Goal: Task Accomplishment & Management: Use online tool/utility

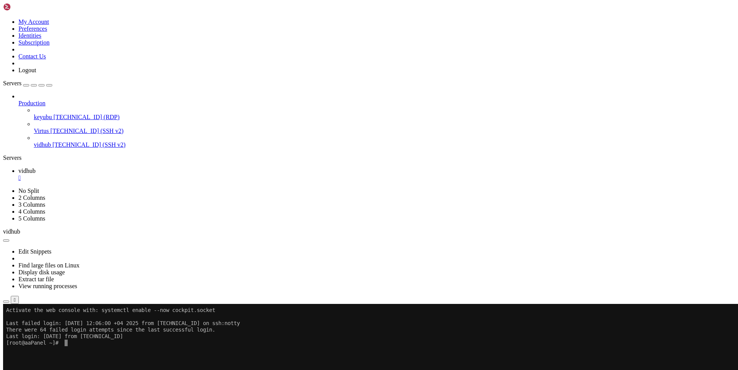
click at [53, 114] on span "[TECHNICAL_ID] (RDP)" at bounding box center [86, 117] width 66 height 7
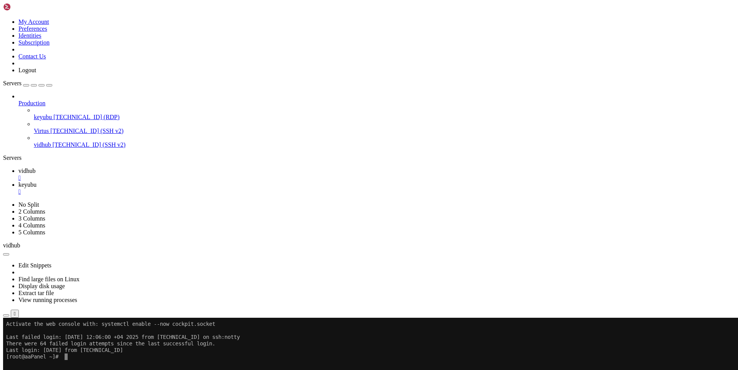
click at [101, 332] on div "" at bounding box center [101, 335] width 2 height 6
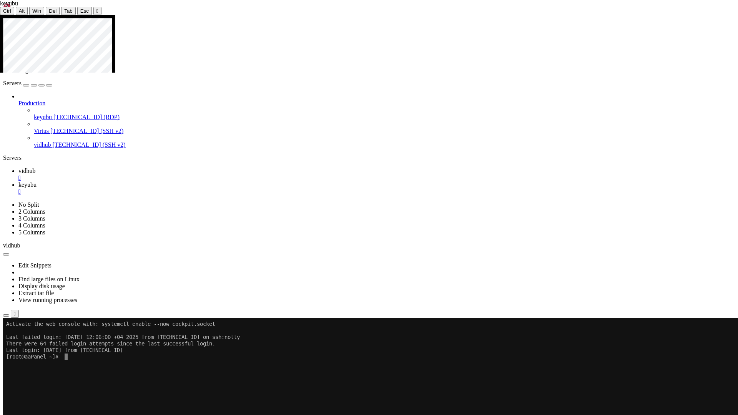
click at [0, 15] on icon at bounding box center [0, 15] width 0 height 0
click at [96, 8] on div "" at bounding box center [97, 11] width 2 height 6
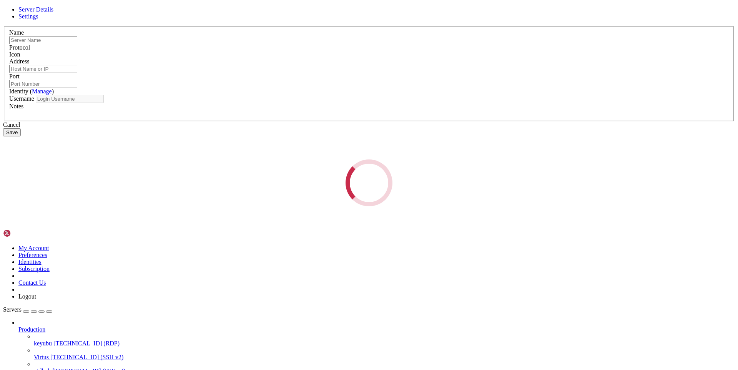
type input "keyubu"
type input "[TECHNICAL_ID]"
type input "3389"
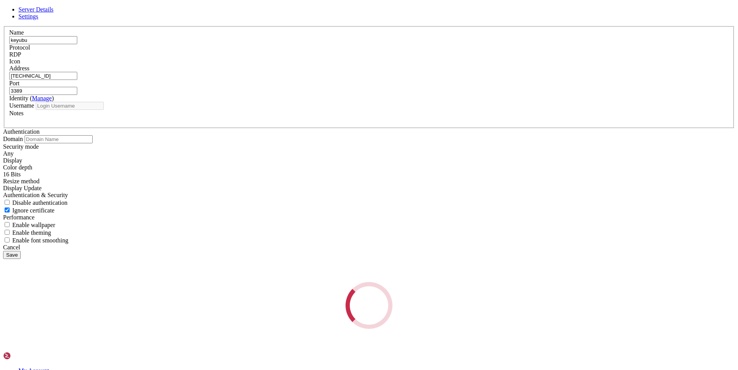
type input "Administrator"
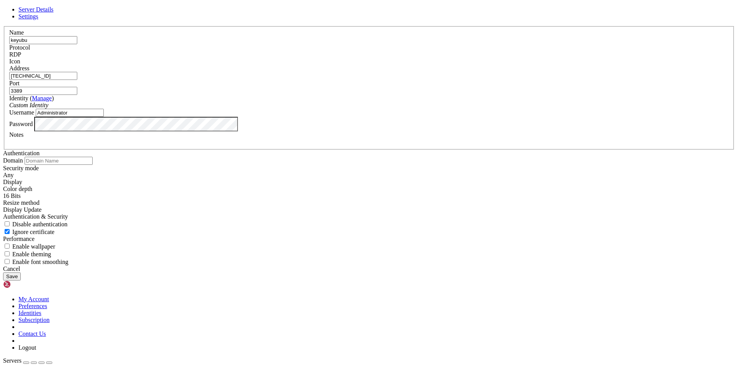
click at [38, 20] on link "Settings" at bounding box center [28, 16] width 20 height 7
click at [378, 172] on div "Any" at bounding box center [369, 175] width 732 height 7
click at [361, 206] on div "Display Update" at bounding box center [369, 209] width 732 height 7
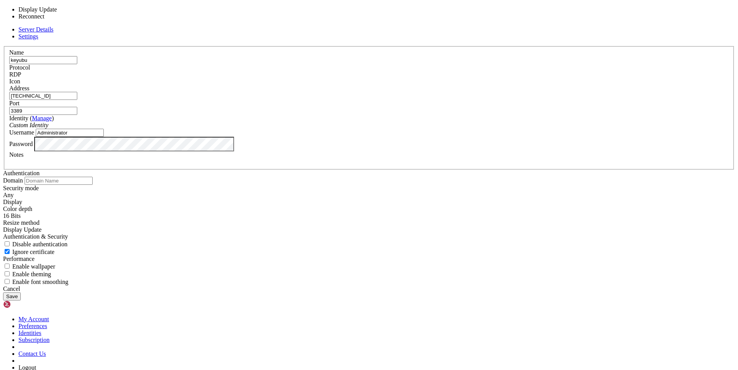
click at [361, 226] on div "Display Update" at bounding box center [369, 229] width 732 height 7
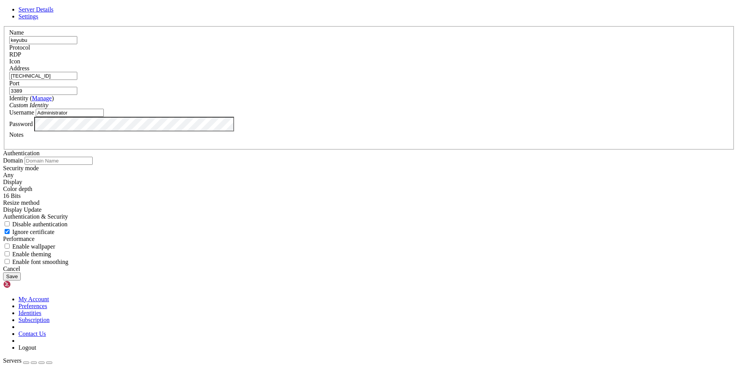
scroll to position [83, 0]
click at [3, 26] on icon at bounding box center [3, 26] width 0 height 0
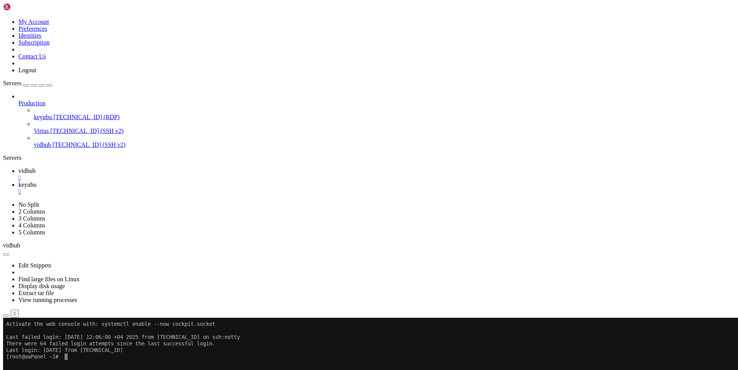
click at [35, 168] on span "vidhub" at bounding box center [26, 171] width 17 height 7
click at [18, 181] on icon at bounding box center [18, 184] width 0 height 7
drag, startPoint x: 258, startPoint y: 554, endPoint x: 156, endPoint y: 488, distance: 121.6
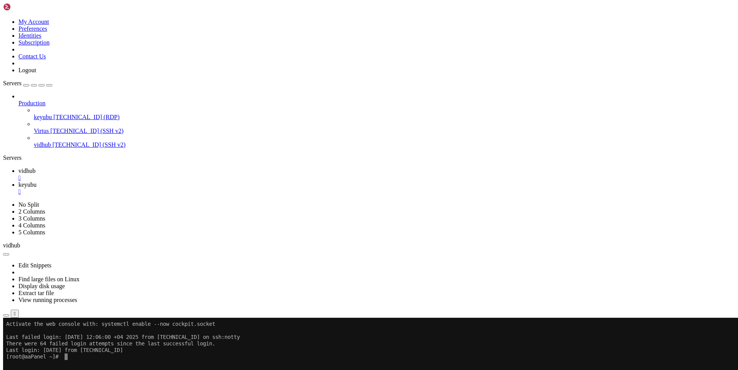
drag, startPoint x: 268, startPoint y: 518, endPoint x: 275, endPoint y: 516, distance: 7.6
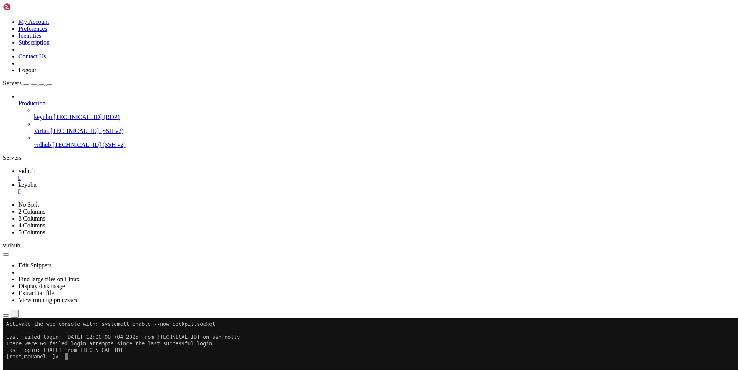
drag, startPoint x: 538, startPoint y: 621, endPoint x: 651, endPoint y: 584, distance: 118.4
drag, startPoint x: 583, startPoint y: 428, endPoint x: 549, endPoint y: 419, distance: 34.6
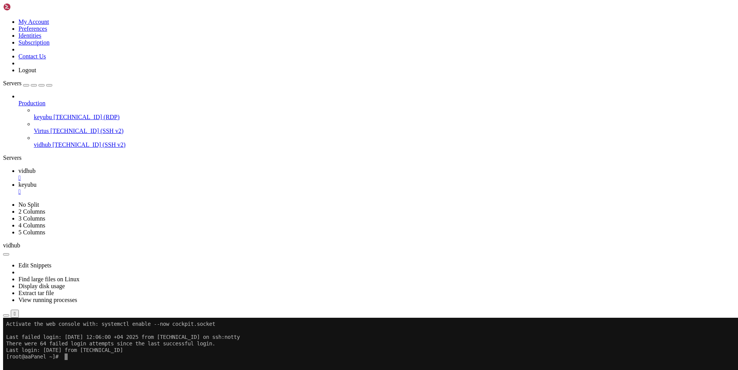
click at [35, 168] on span "vidhub" at bounding box center [26, 171] width 17 height 7
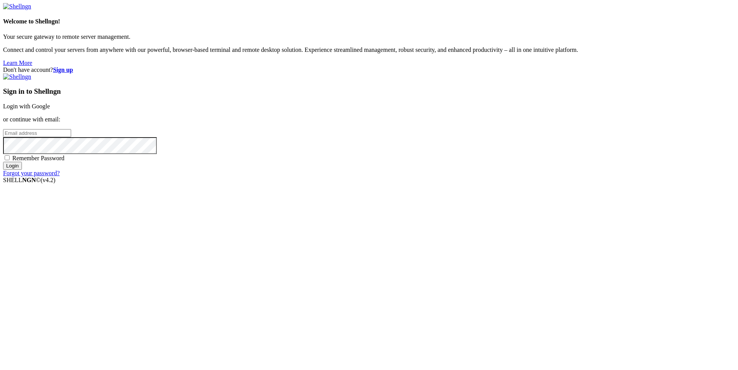
type input "[EMAIL_ADDRESS][DOMAIN_NAME]"
click at [22, 170] on input "Login" at bounding box center [12, 166] width 19 height 8
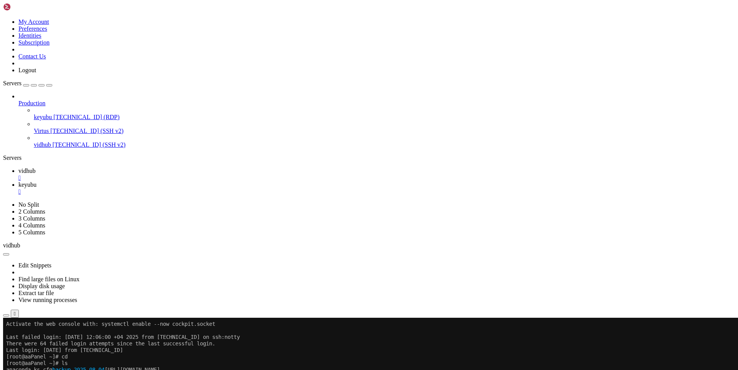
click at [37, 181] on span "keyubu" at bounding box center [27, 184] width 18 height 7
click at [35, 168] on span "vidhub" at bounding box center [26, 171] width 17 height 7
drag, startPoint x: 104, startPoint y: 452, endPoint x: 81, endPoint y: 463, distance: 25.4
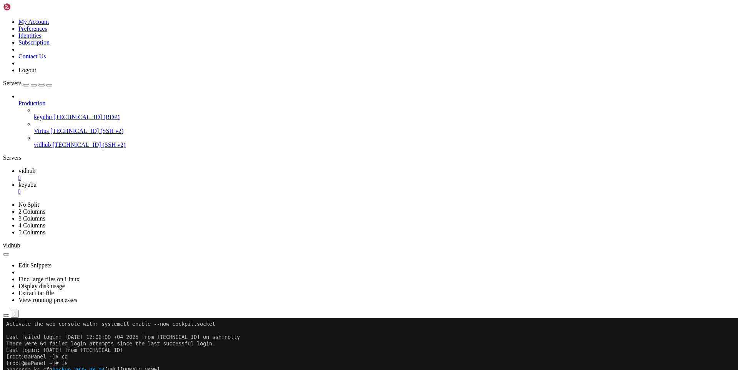
scroll to position [13, 0]
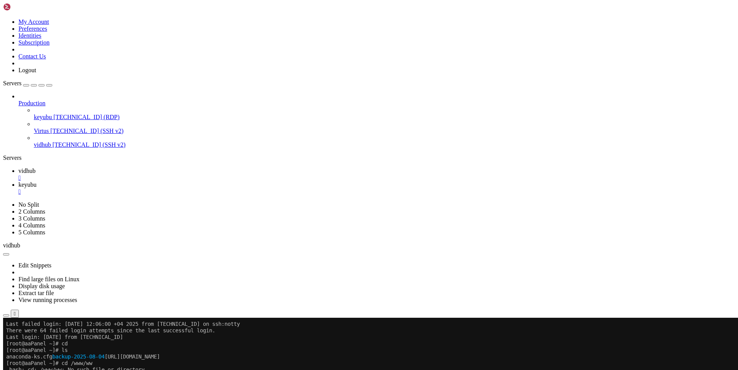
click at [6, 318] on div at bounding box center [4, 318] width 3 height 0
drag, startPoint x: 71, startPoint y: 630, endPoint x: 201, endPoint y: 631, distance: 129.5
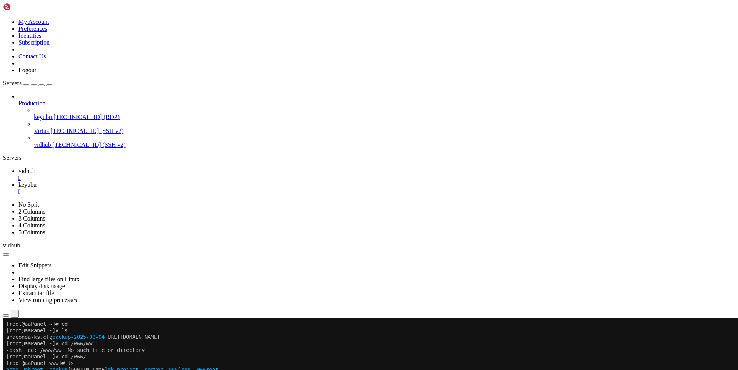
scroll to position [52, 0]
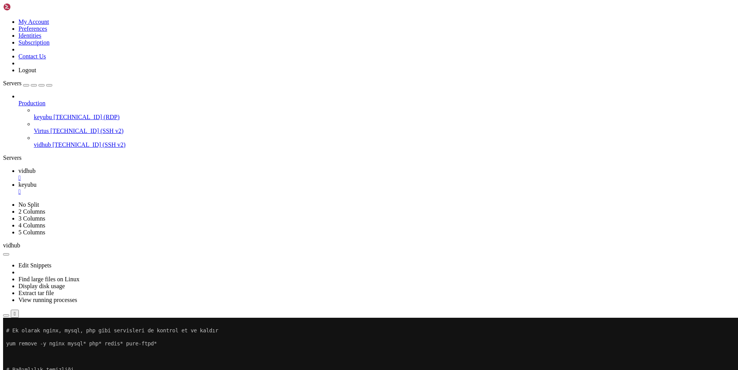
scroll to position [157, 0]
drag, startPoint x: 83, startPoint y: 634, endPoint x: 241, endPoint y: 617, distance: 158.6
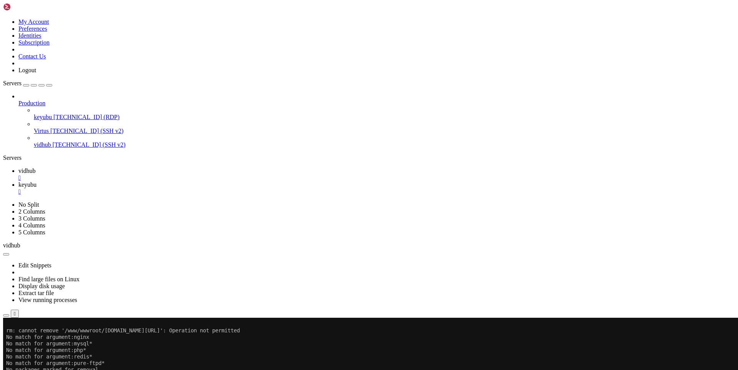
scroll to position [242, 0]
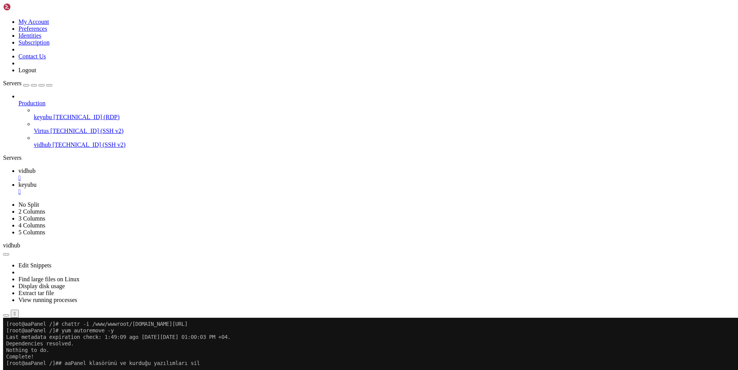
scroll to position [320, 0]
drag, startPoint x: 125, startPoint y: 634, endPoint x: 282, endPoint y: 613, distance: 158.5
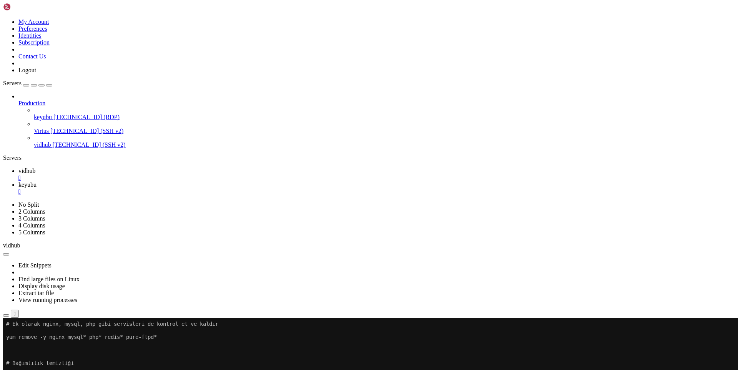
drag, startPoint x: 107, startPoint y: 631, endPoint x: 264, endPoint y: 610, distance: 158.2
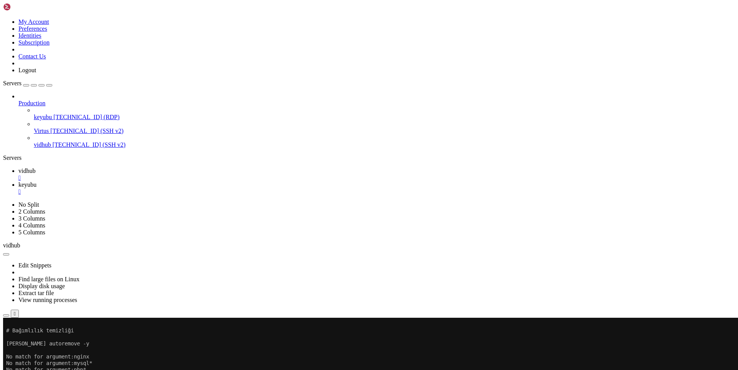
scroll to position [431, 0]
